Goal: Entertainment & Leisure: Consume media (video, audio)

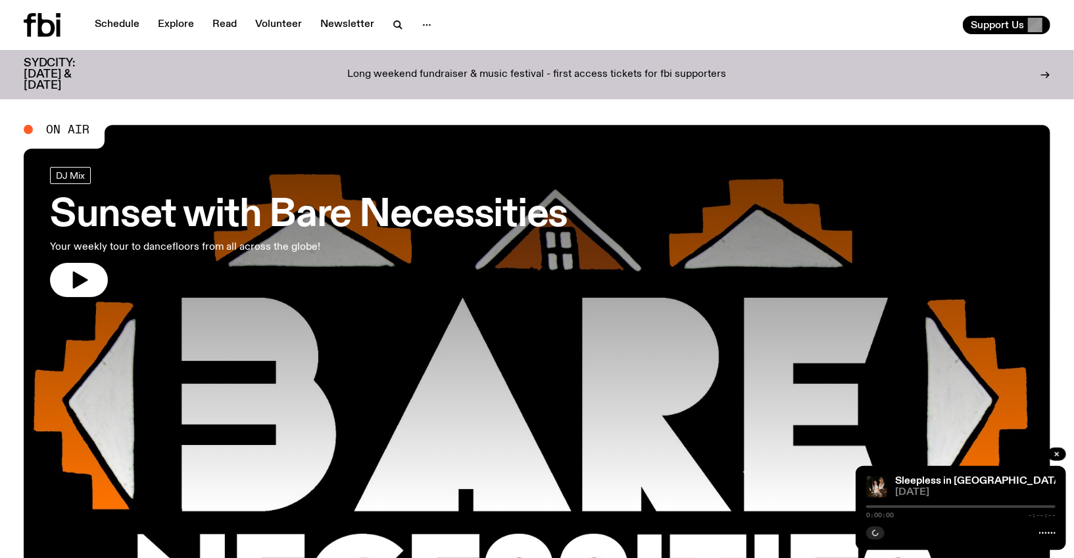
click at [115, 29] on link "Schedule" at bounding box center [117, 25] width 60 height 18
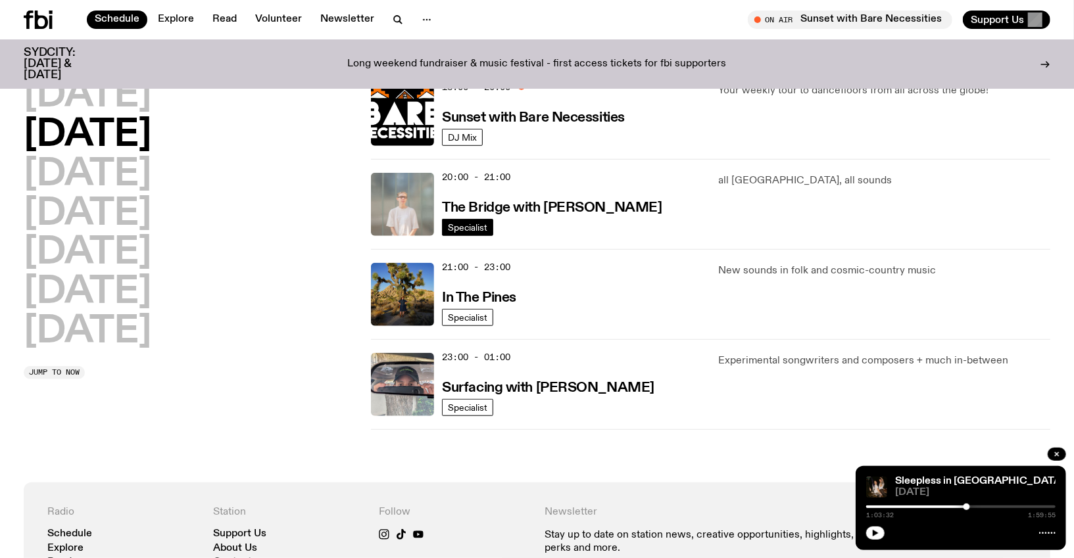
scroll to position [605, 0]
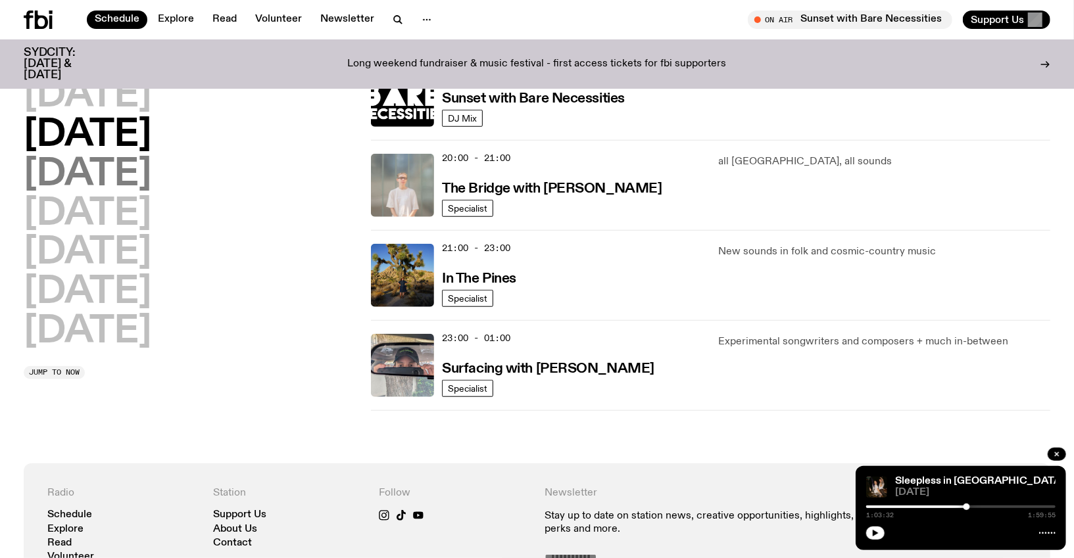
click at [118, 169] on h2 "[DATE]" at bounding box center [88, 175] width 128 height 37
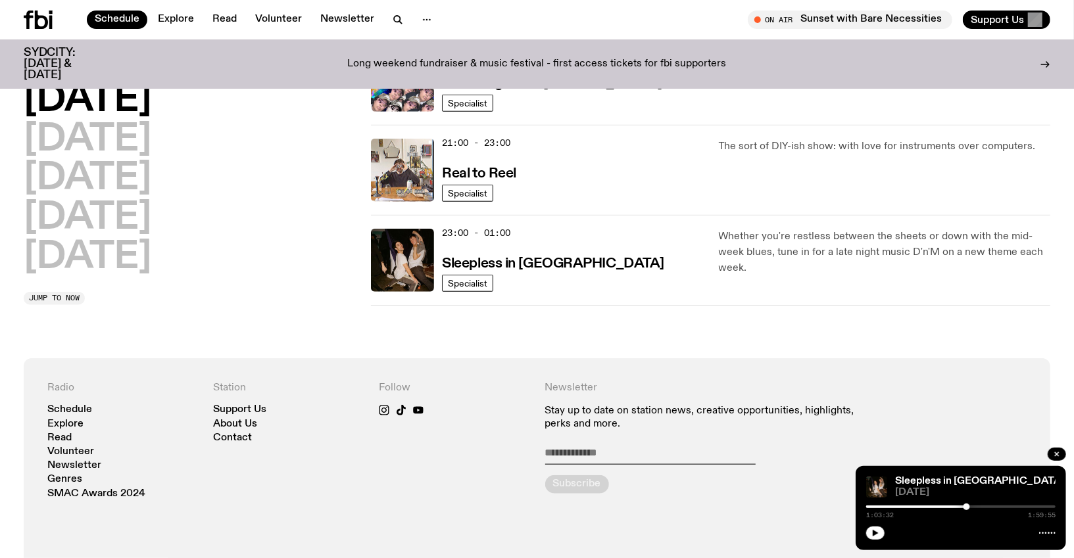
scroll to position [713, 0]
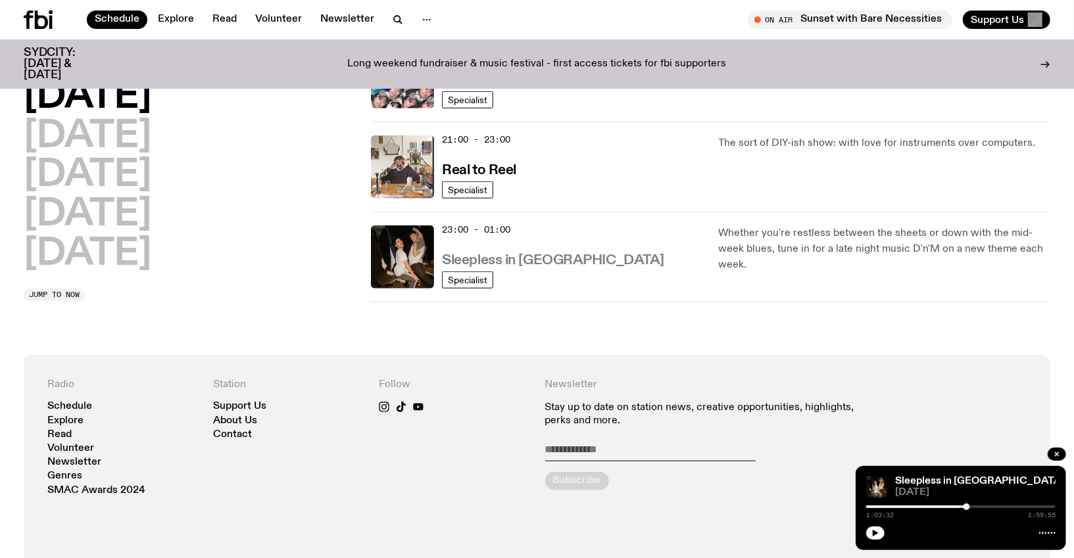
click at [513, 254] on h3 "Sleepless in [GEOGRAPHIC_DATA]" at bounding box center [553, 261] width 222 height 14
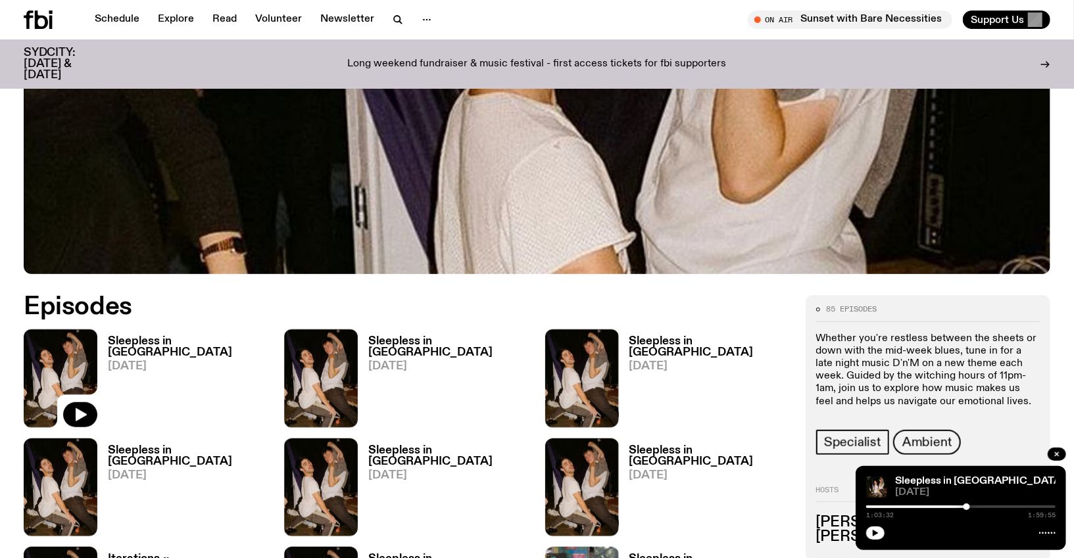
scroll to position [487, 0]
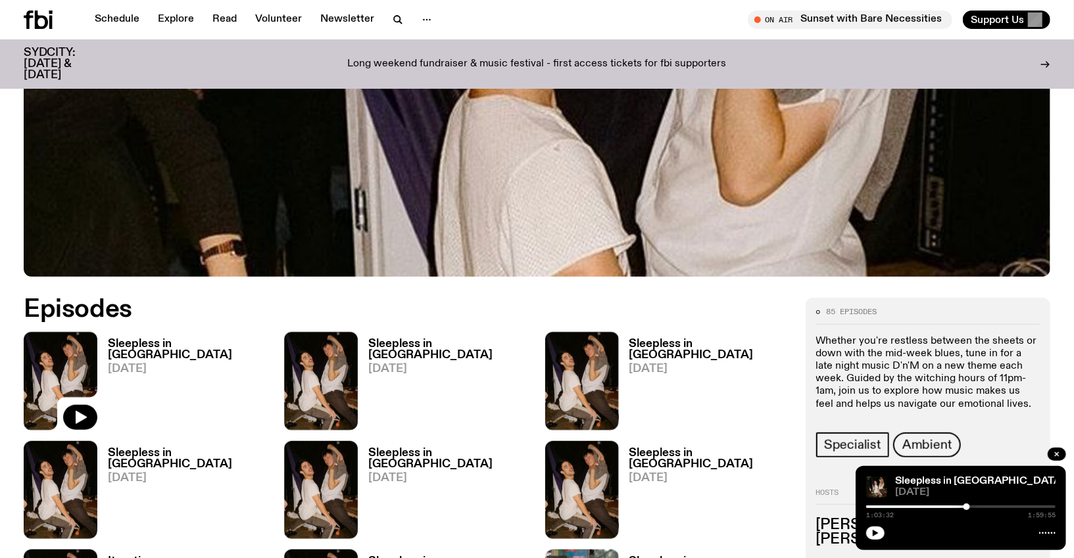
click at [175, 341] on h3 "Sleepless in [GEOGRAPHIC_DATA]" at bounding box center [188, 350] width 160 height 22
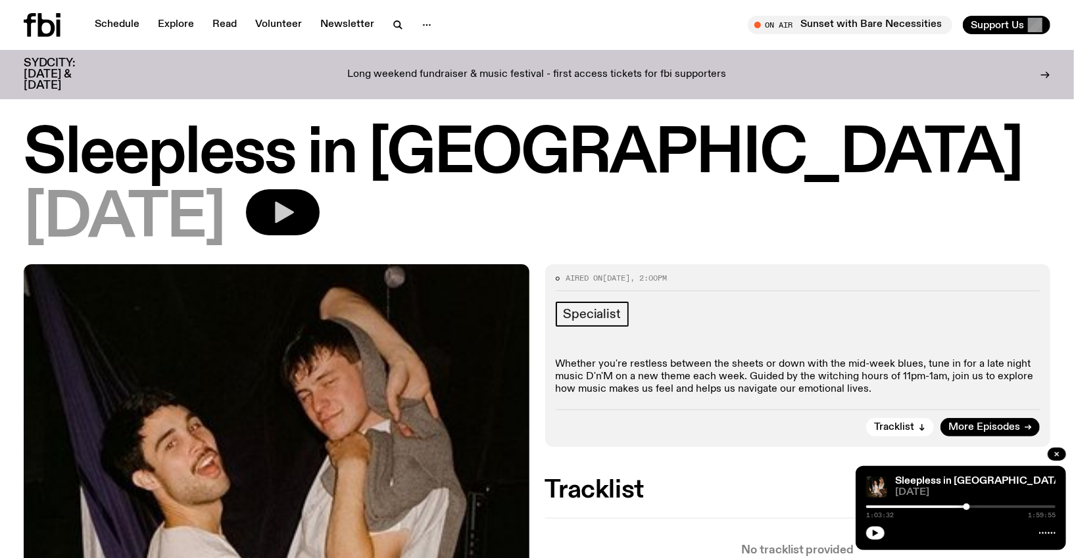
click at [296, 203] on icon "button" at bounding box center [283, 212] width 26 height 26
click at [296, 201] on icon "button" at bounding box center [283, 212] width 26 height 26
